Goal: Task Accomplishment & Management: Manage account settings

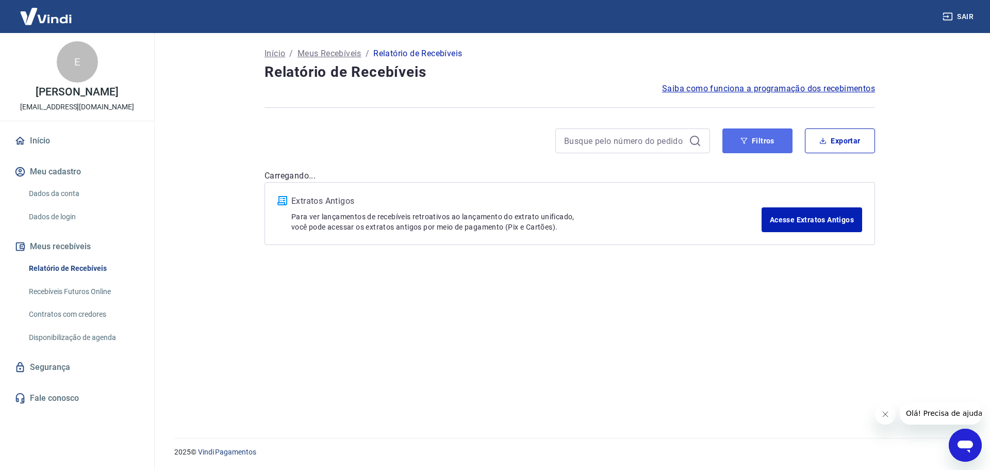
click at [761, 144] on button "Filtros" at bounding box center [757, 140] width 70 height 25
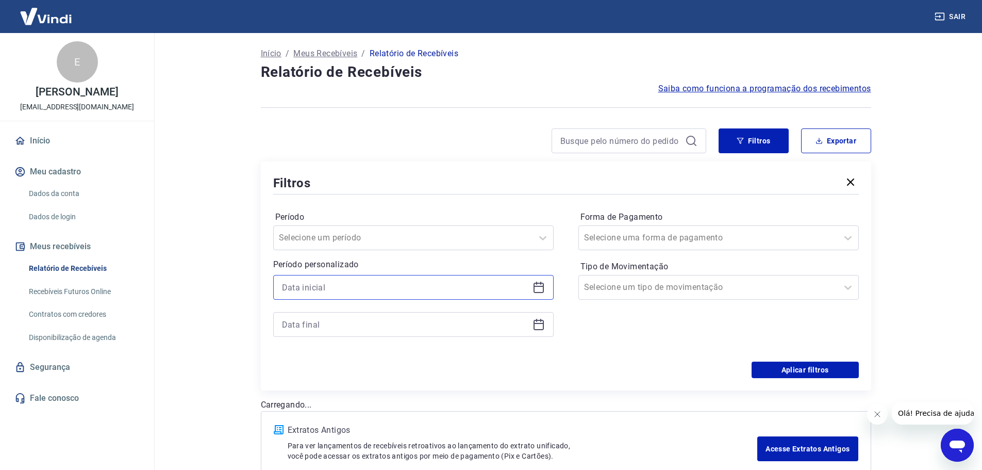
click at [361, 289] on input at bounding box center [405, 286] width 246 height 15
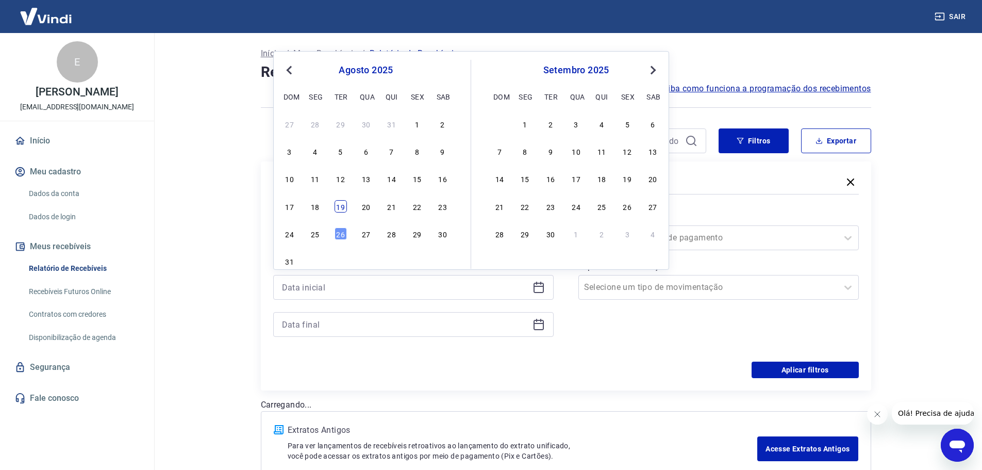
click at [342, 205] on div "19" at bounding box center [341, 206] width 12 height 12
type input "[DATE]"
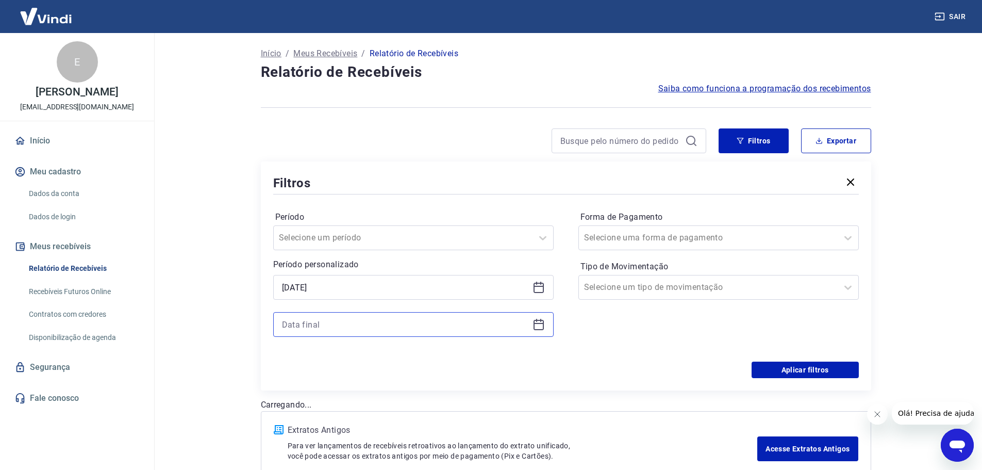
click at [361, 327] on input at bounding box center [405, 324] width 246 height 15
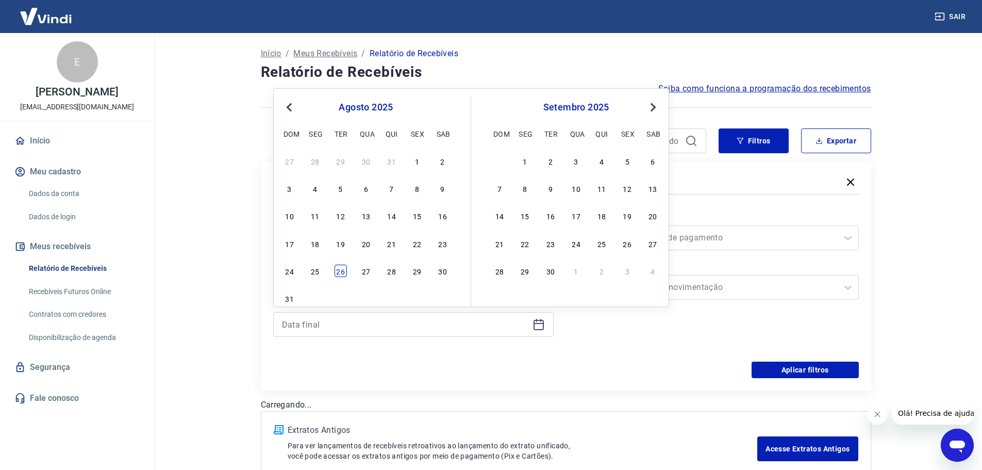
click at [342, 274] on div "26" at bounding box center [341, 271] width 12 height 12
type input "[DATE]"
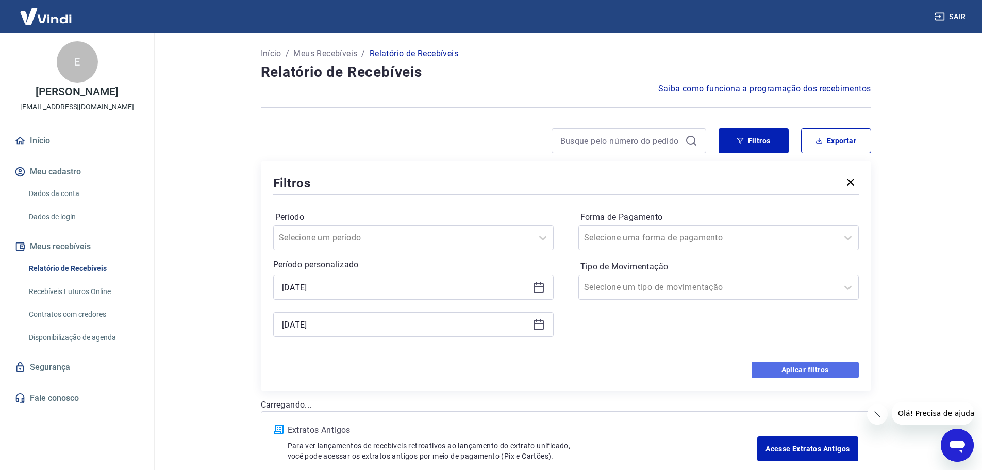
click at [801, 370] on button "Aplicar filtros" at bounding box center [805, 369] width 107 height 17
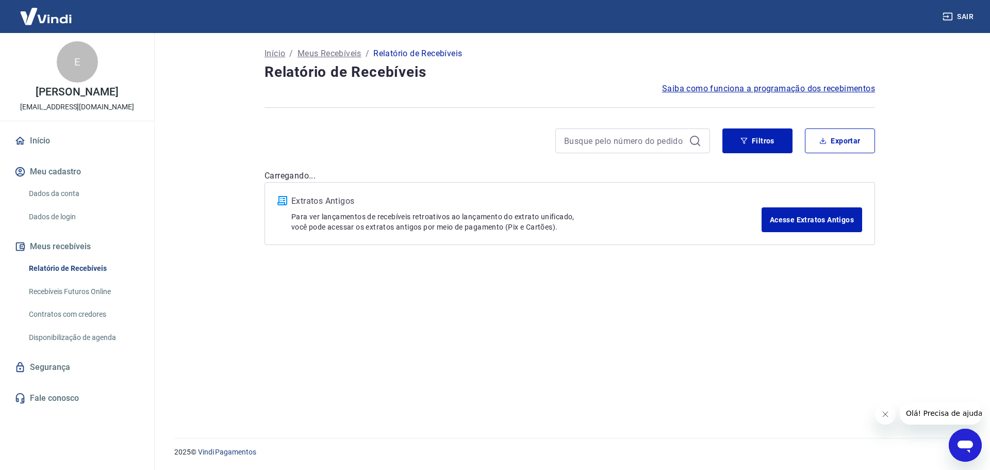
click at [886, 412] on icon "Fechar mensagem da empresa" at bounding box center [885, 414] width 8 height 8
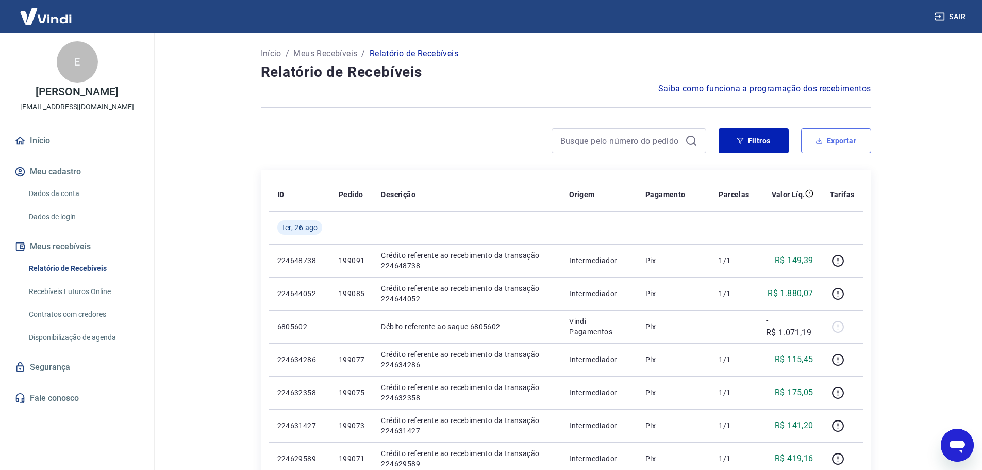
click at [848, 143] on button "Exportar" at bounding box center [836, 140] width 70 height 25
type input "[DATE]"
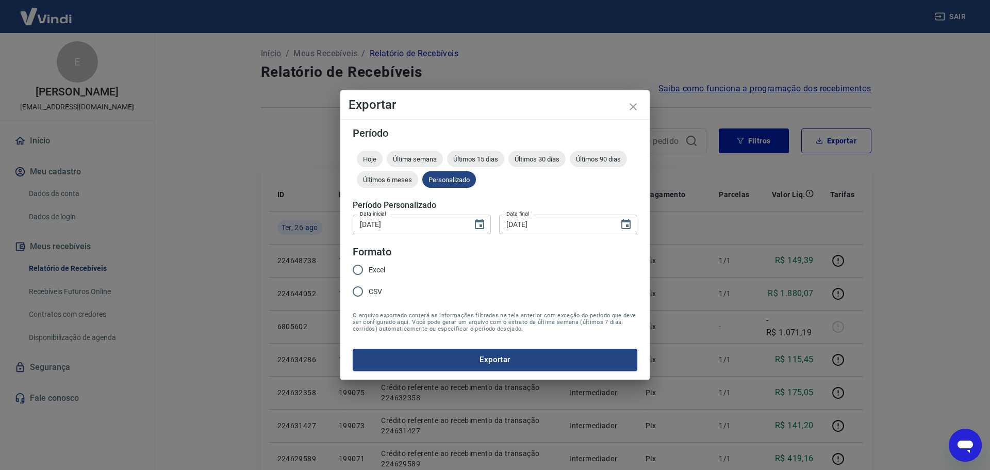
click at [358, 268] on input "Excel" at bounding box center [358, 270] width 22 height 22
radio input "true"
click at [517, 362] on button "Exportar" at bounding box center [495, 360] width 285 height 22
